Goal: Complete application form: Complete application form

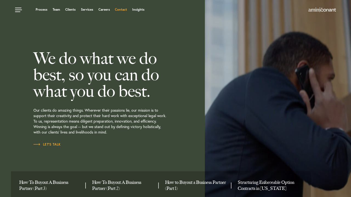
click at [121, 10] on link "Contact" at bounding box center [121, 9] width 12 height 3
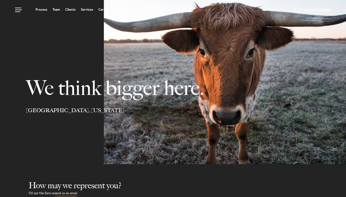
select select "Austin"
select select "Business and Civil Litigation"
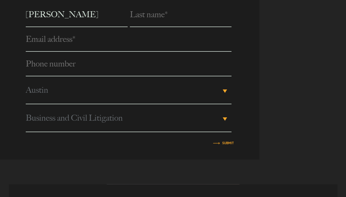
scroll to position [232, 0]
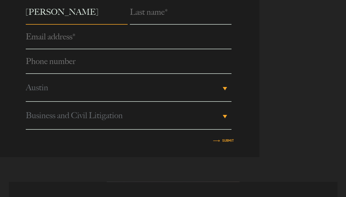
type input "[PERSON_NAME]"
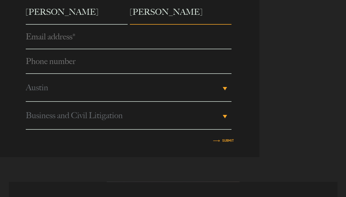
type input "[PERSON_NAME]"
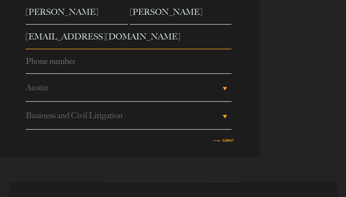
type input "[EMAIL_ADDRESS][DOMAIN_NAME]"
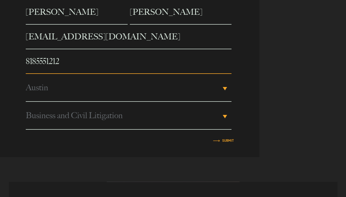
type input "8185551212"
type input "Marina"
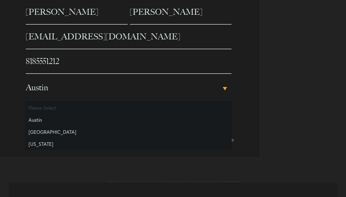
scroll to position [0, 0]
